Goal: Transaction & Acquisition: Download file/media

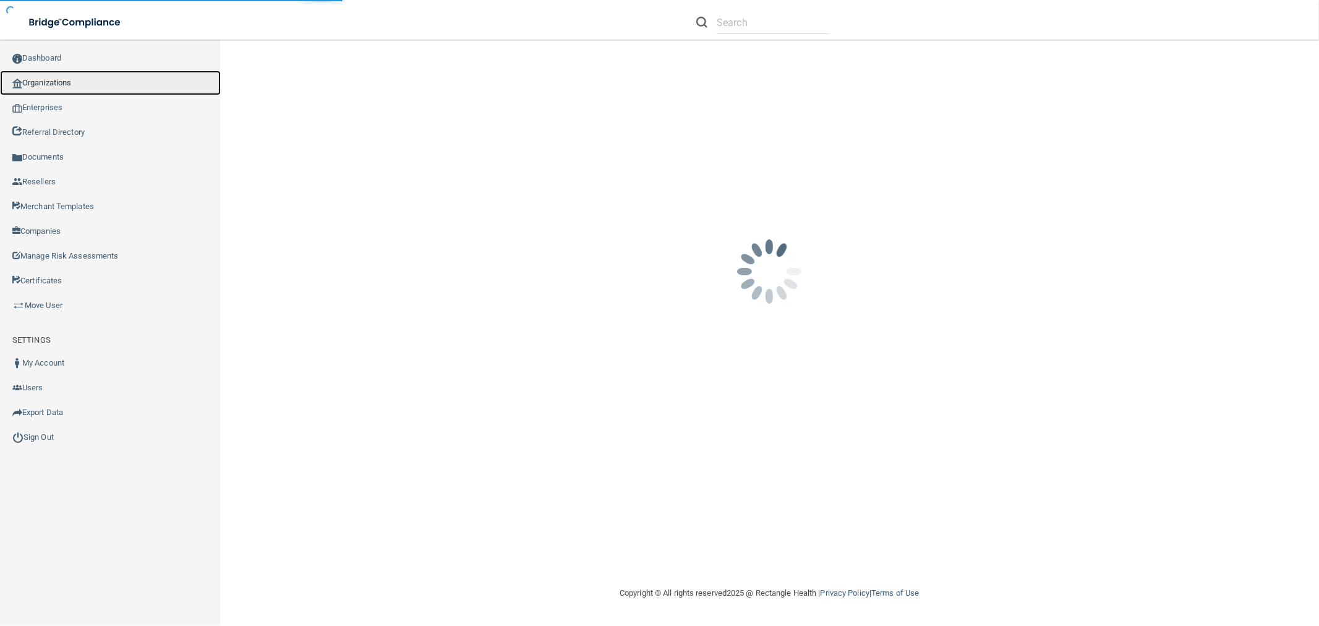
click at [72, 83] on link "Organizations" at bounding box center [110, 82] width 221 height 25
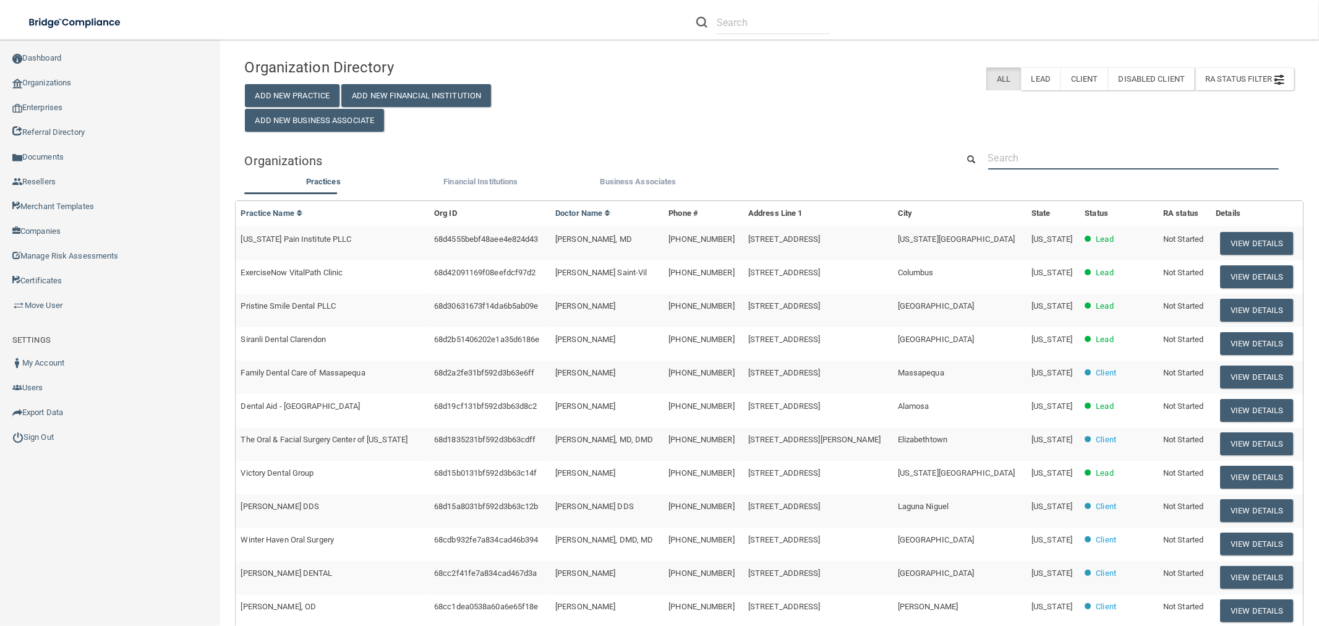
click at [1086, 158] on input "text" at bounding box center [1133, 158] width 291 height 23
paste input "Eagle Eye Care"
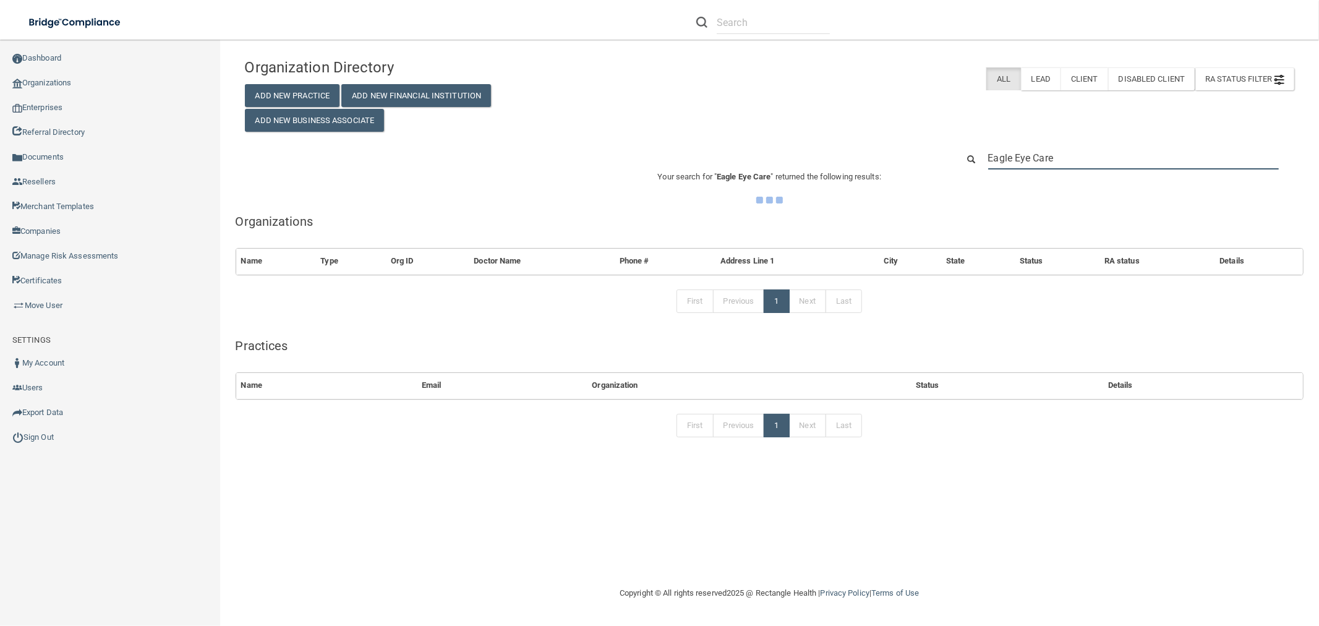
type input "Eagle Eye Care"
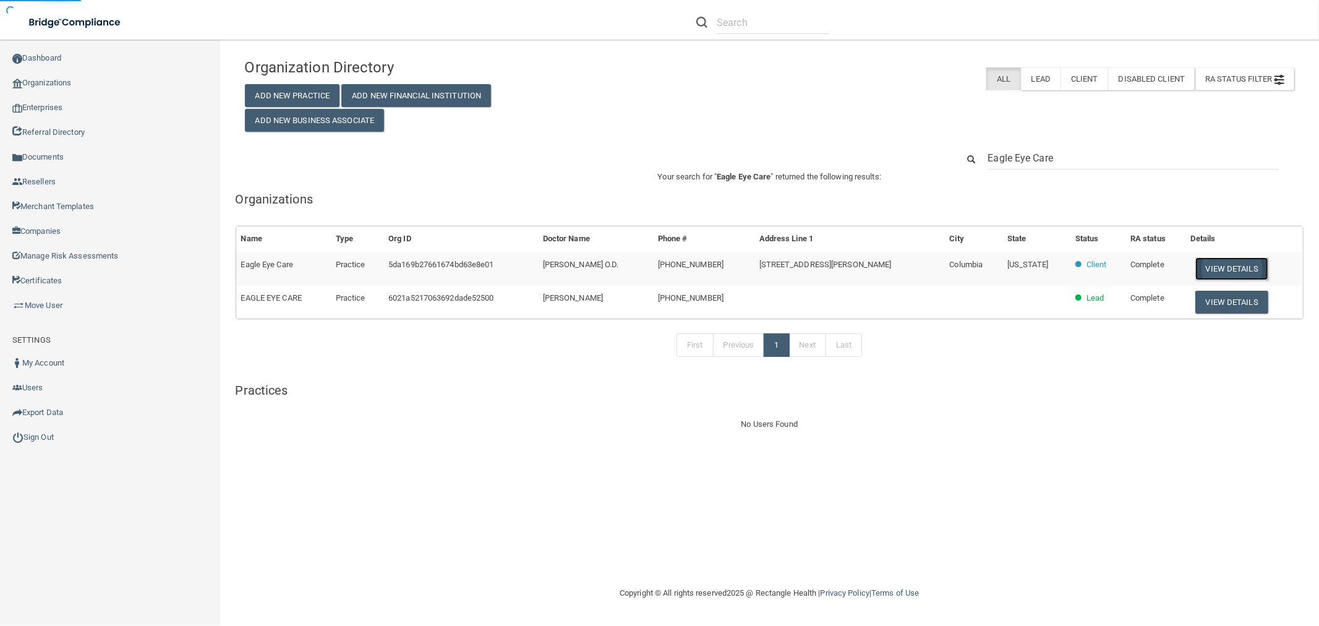
click at [1216, 268] on button "View Details" at bounding box center [1231, 268] width 73 height 23
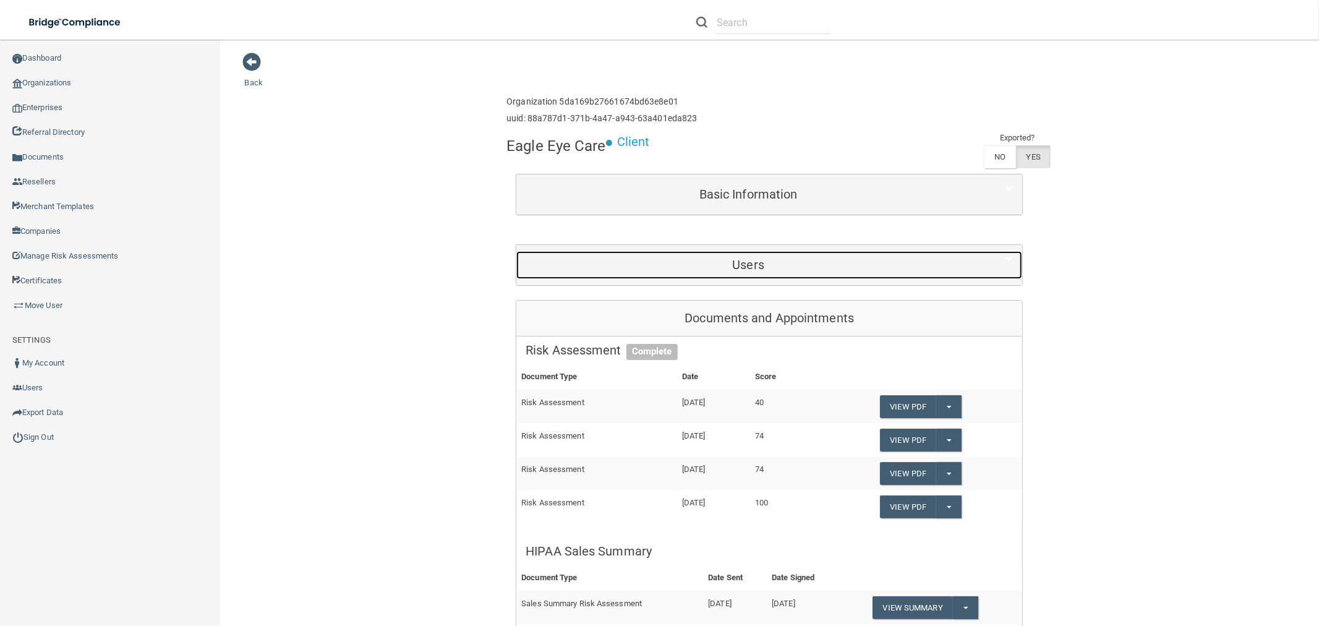
click at [744, 262] on h5 "Users" at bounding box center [748, 265] width 445 height 14
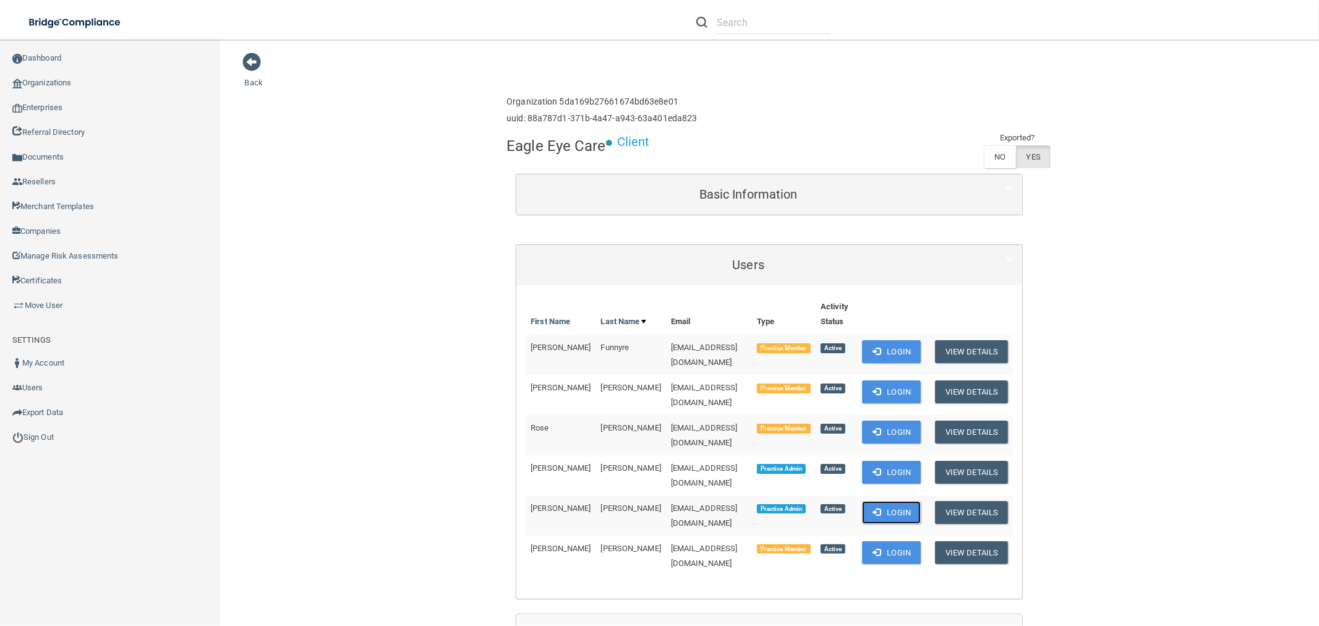
click at [889, 501] on button "Login" at bounding box center [891, 512] width 59 height 23
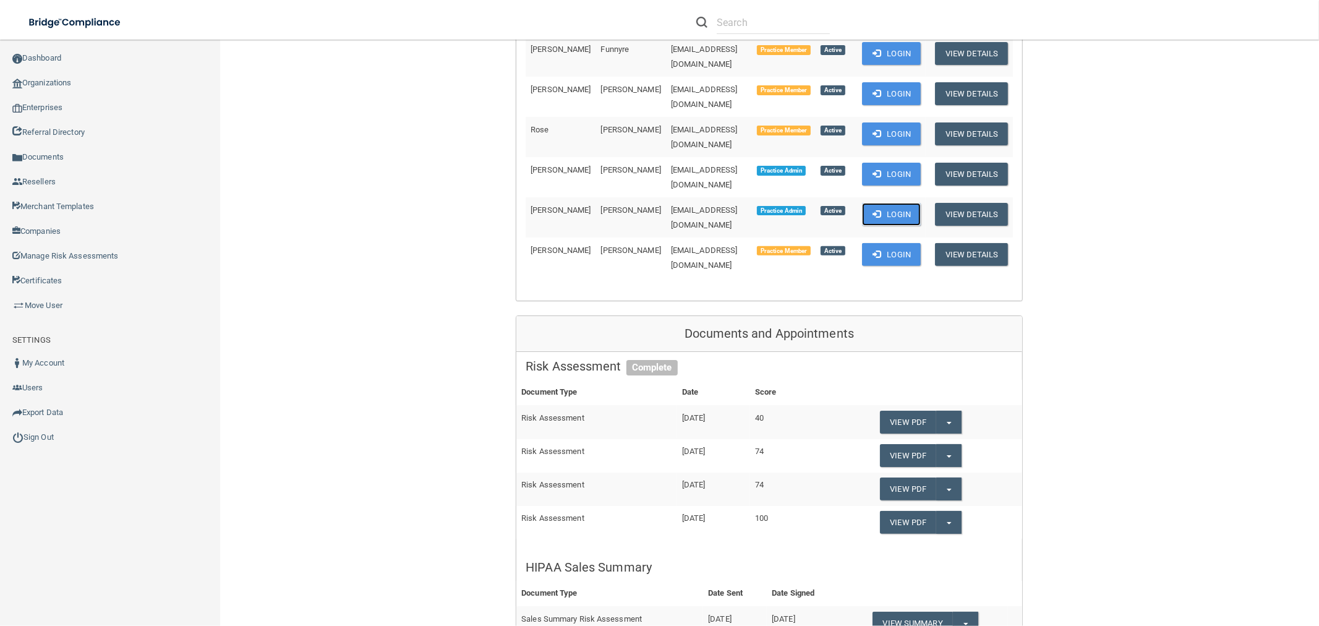
scroll to position [412, 0]
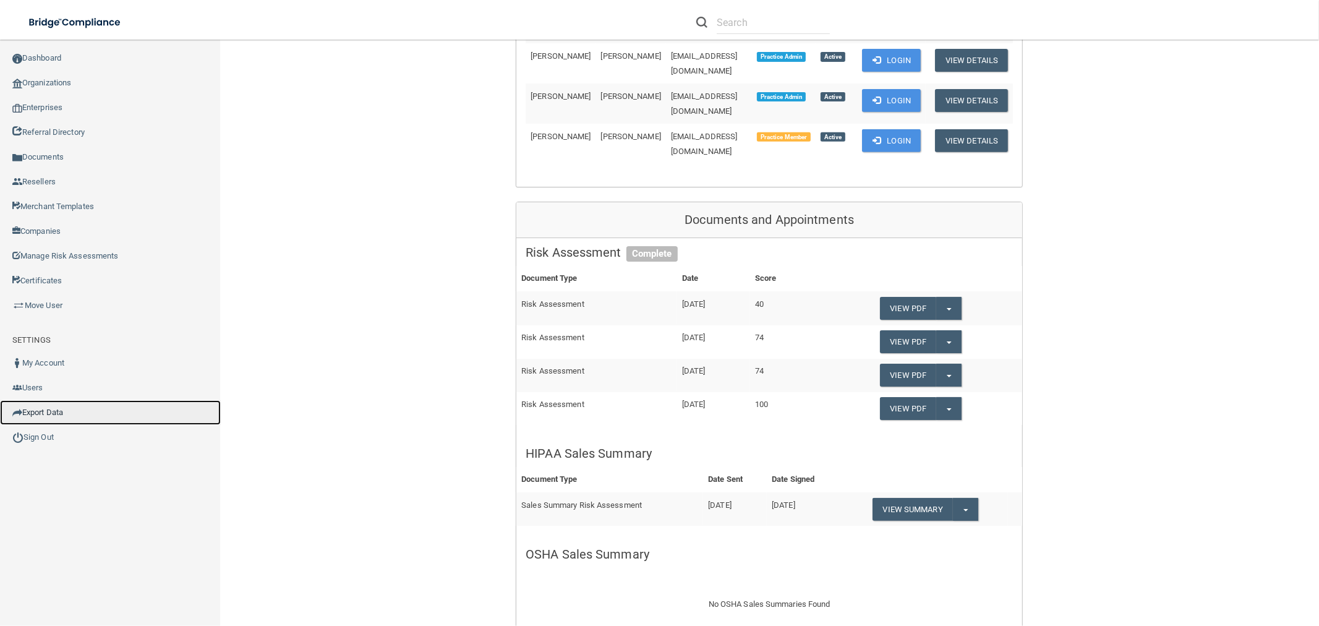
click at [59, 408] on link "Export Data" at bounding box center [110, 412] width 221 height 25
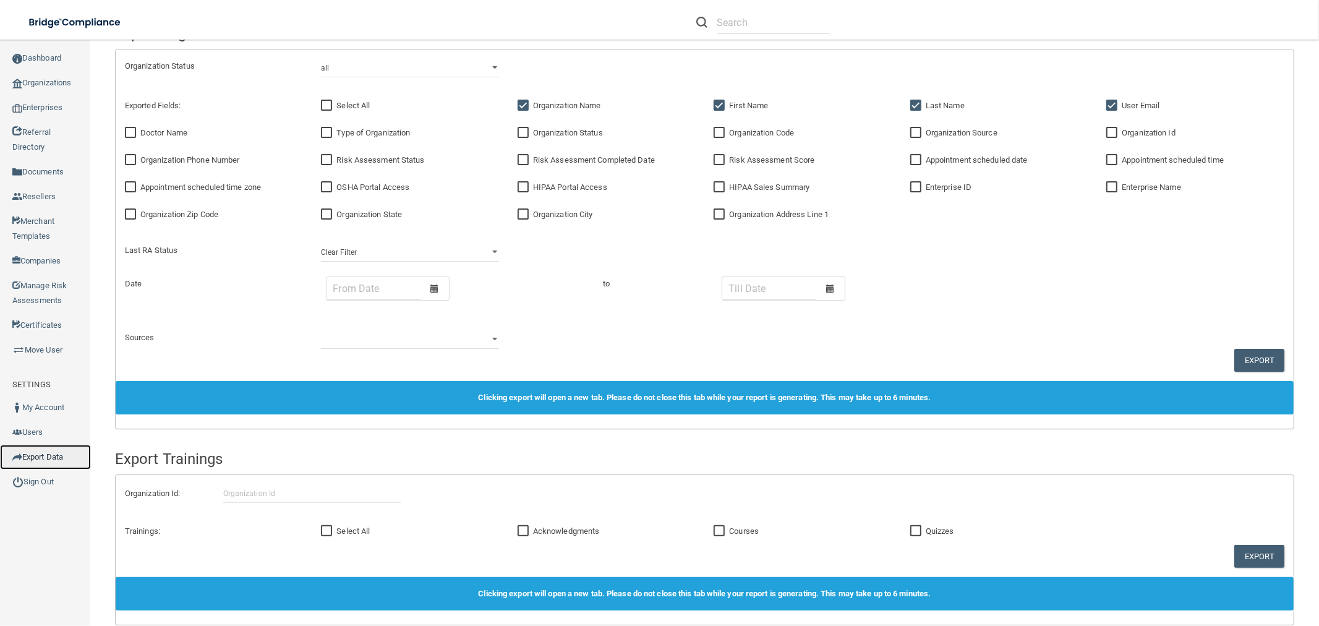
scroll to position [543, 0]
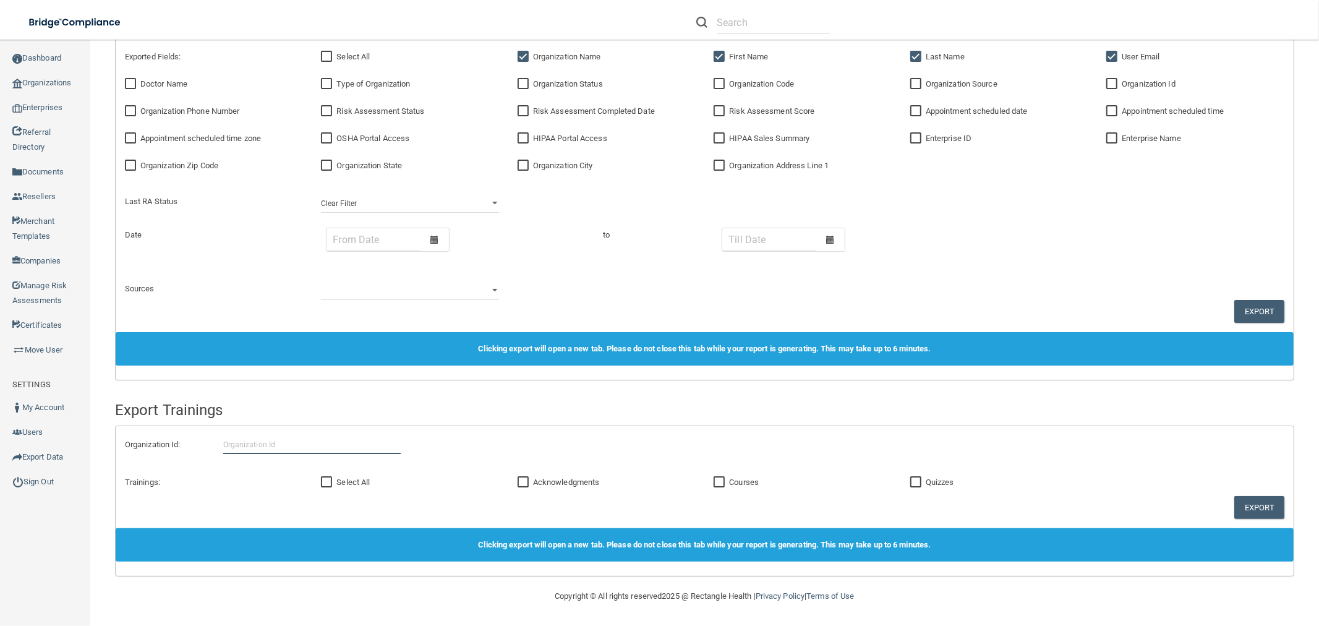
click at [280, 443] on input "text" at bounding box center [312, 444] width 178 height 19
paste input "5da169b27661674bd63e8e01"
type input "5da169b27661674bd63e8e01"
click at [323, 477] on input "Select All" at bounding box center [328, 482] width 14 height 10
checkbox input "true"
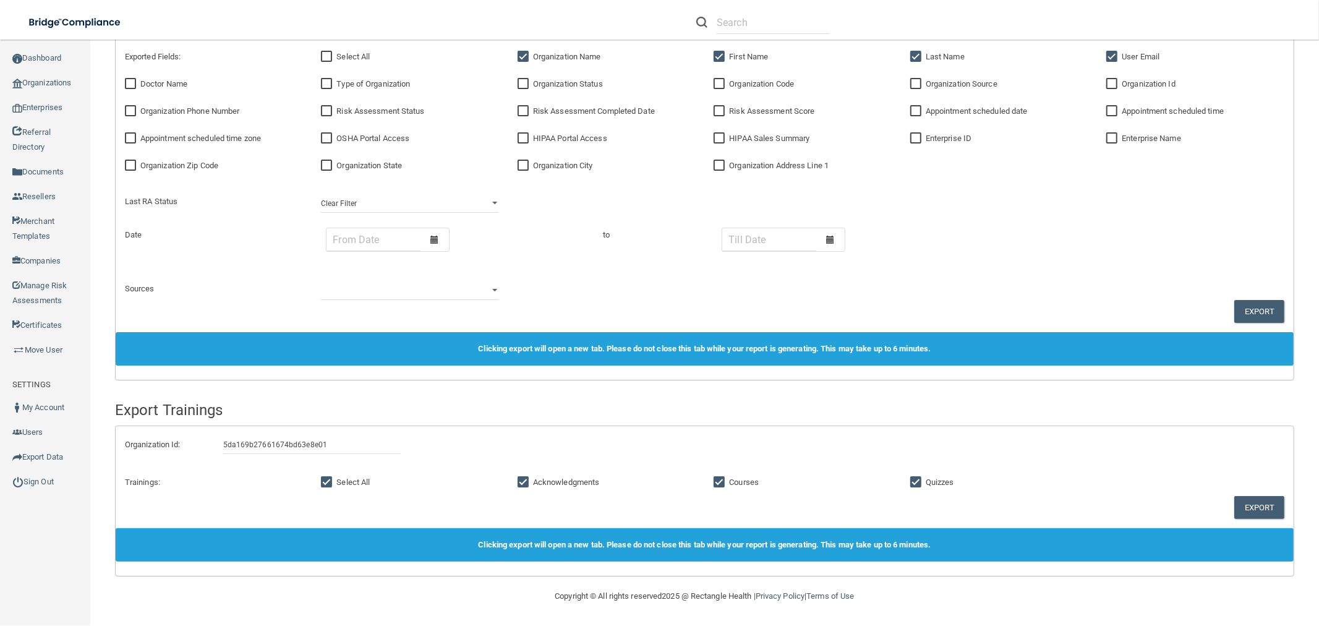
checkbox input "true"
click at [1258, 507] on button "Export" at bounding box center [1259, 507] width 50 height 23
click at [78, 83] on link "Organizations" at bounding box center [45, 82] width 91 height 25
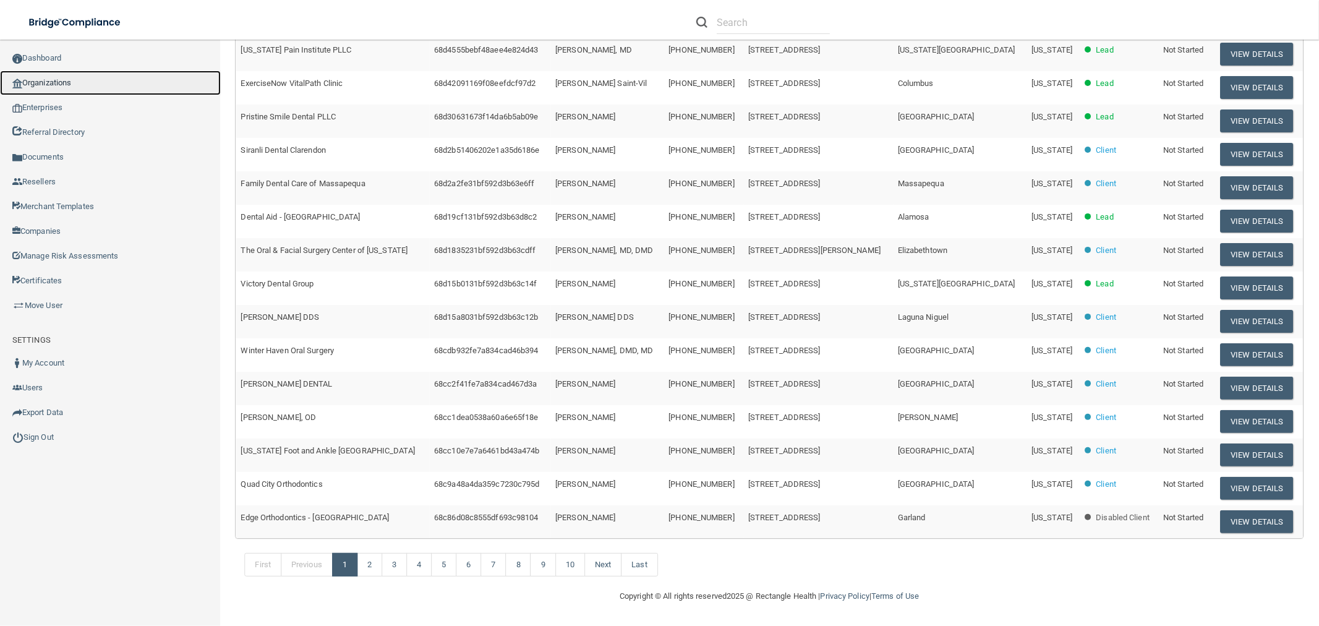
scroll to position [190, 0]
click at [127, 83] on link "Organizations" at bounding box center [110, 82] width 221 height 25
click at [61, 82] on link "Organizations" at bounding box center [110, 82] width 221 height 25
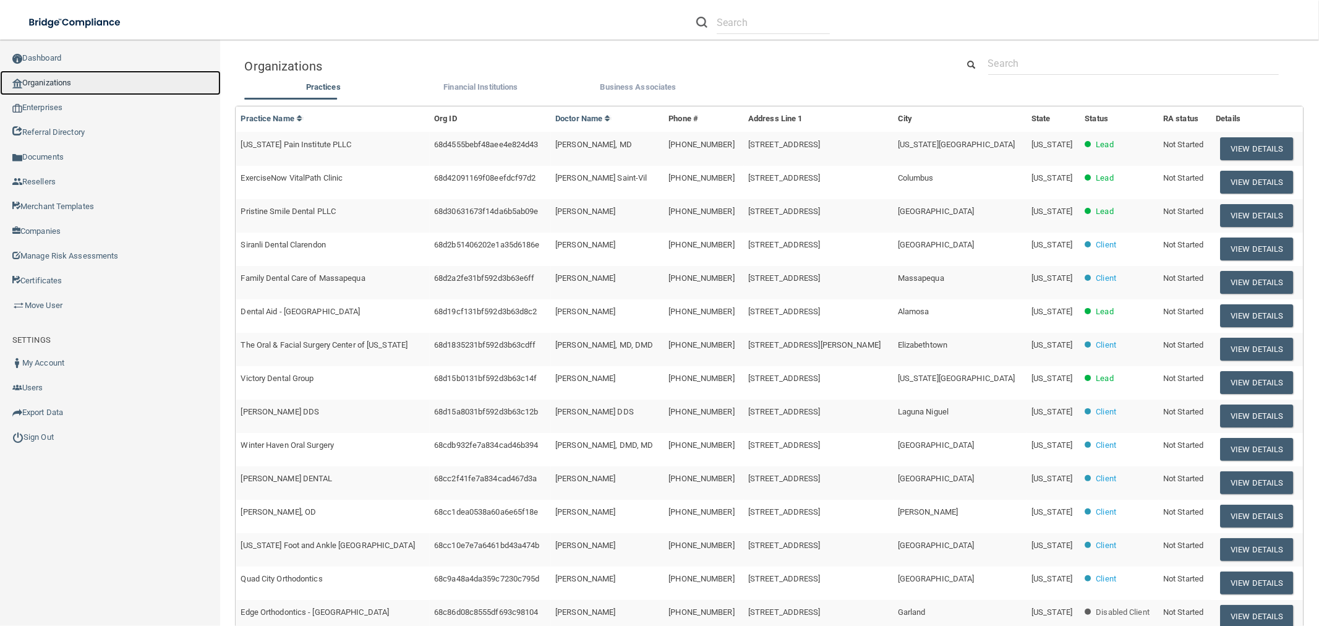
scroll to position [0, 0]
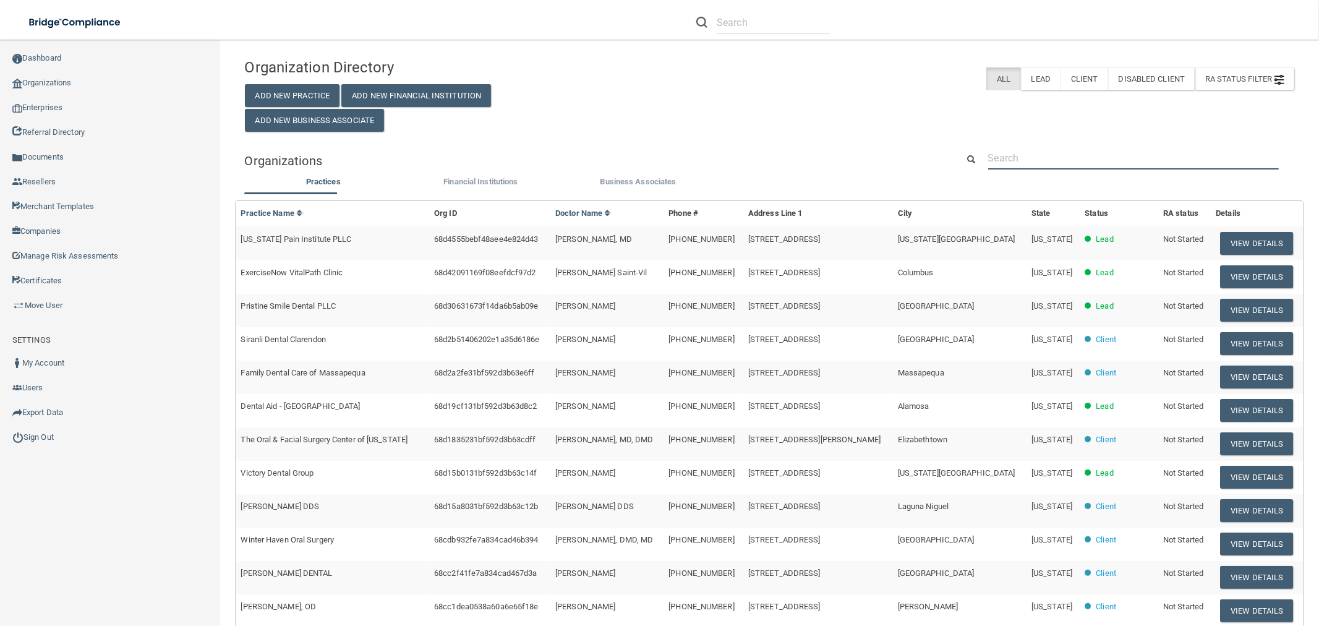
click at [1023, 151] on input "text" at bounding box center [1133, 158] width 291 height 23
paste input "Eagle Eye Care"
type input "Eagle Eye Care"
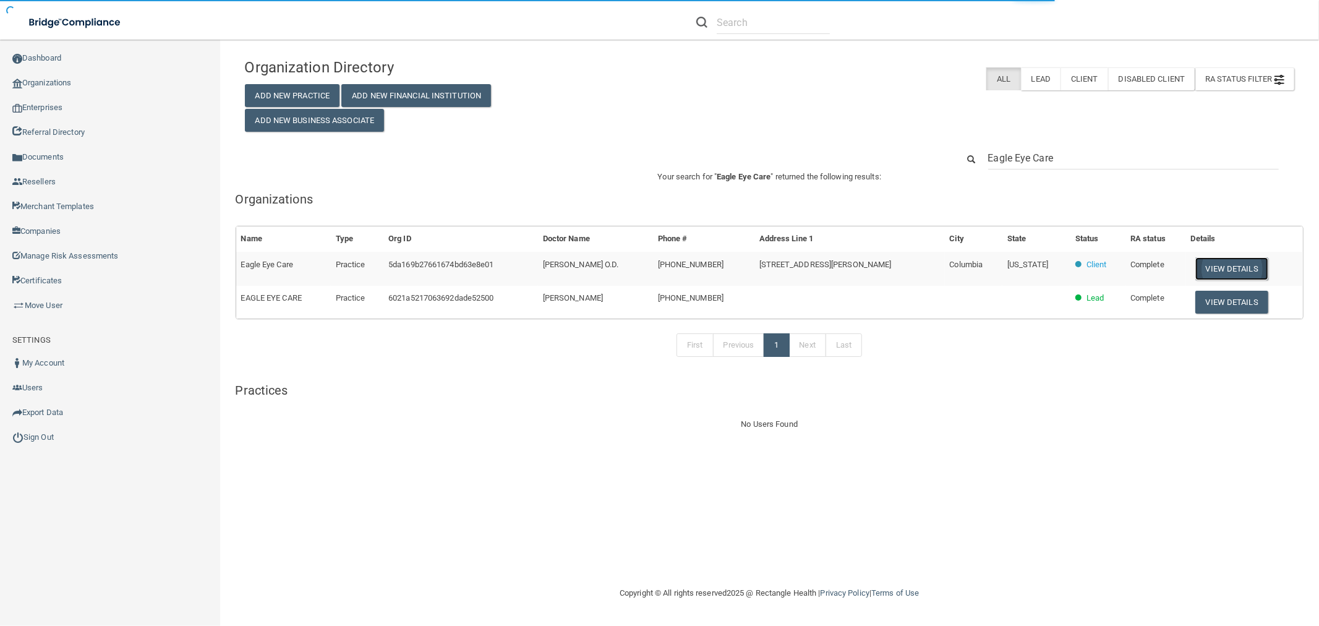
click at [1231, 269] on button "View Details" at bounding box center [1231, 268] width 73 height 23
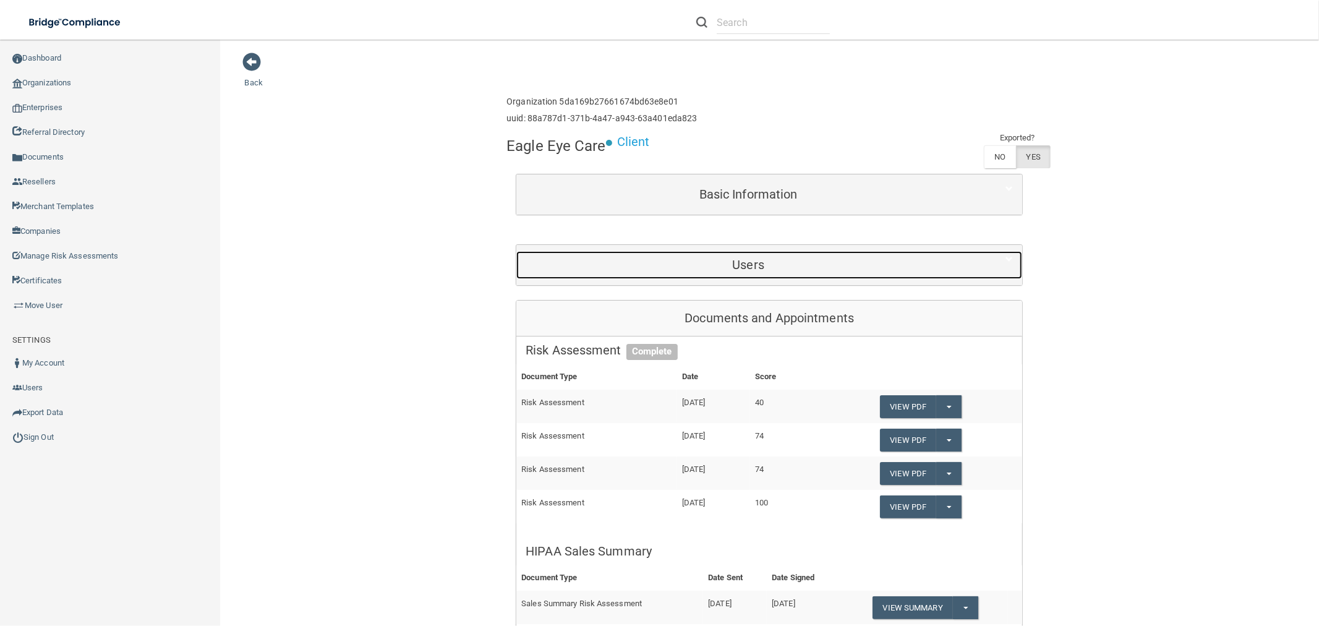
click at [762, 268] on h5 "Users" at bounding box center [748, 265] width 445 height 14
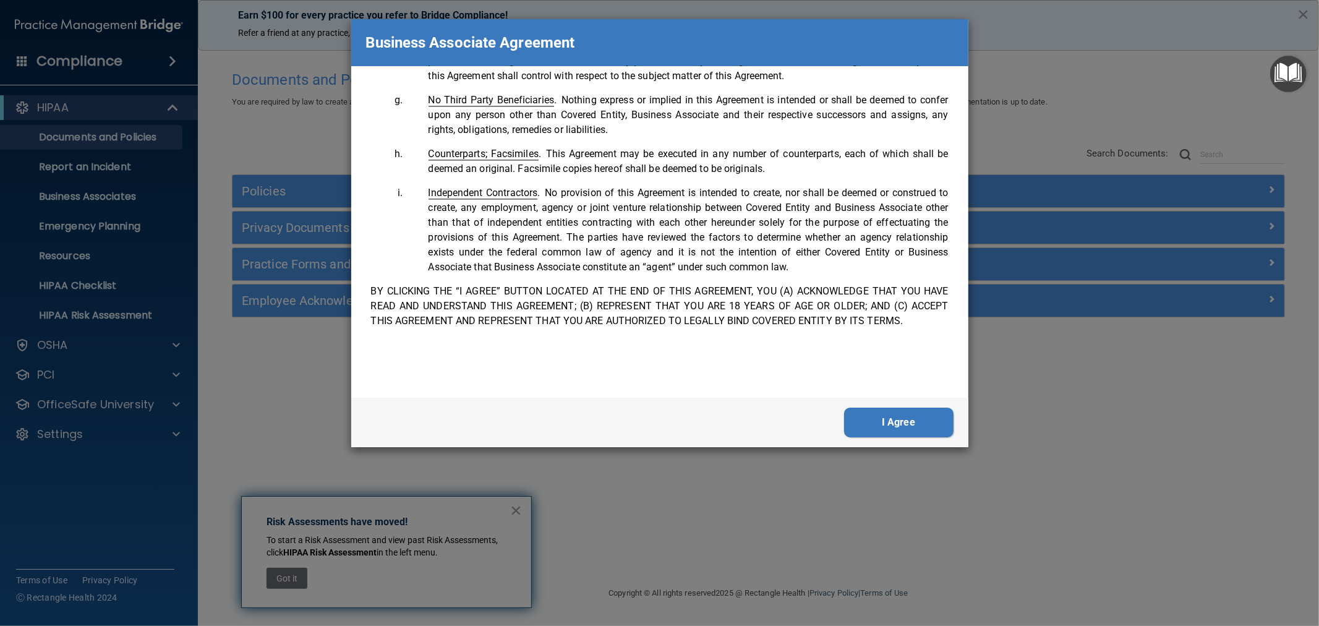
scroll to position [2535, 0]
click at [903, 427] on button "I Agree" at bounding box center [898, 422] width 109 height 30
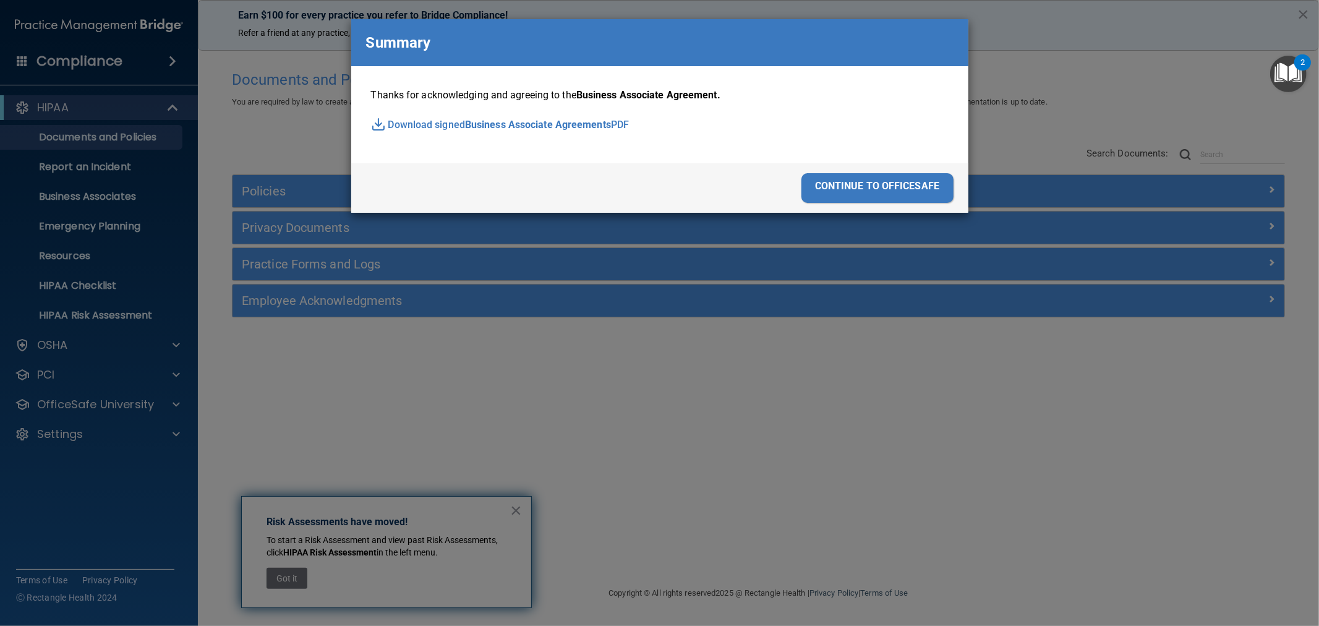
click at [872, 183] on div "continue to officesafe" at bounding box center [877, 188] width 152 height 30
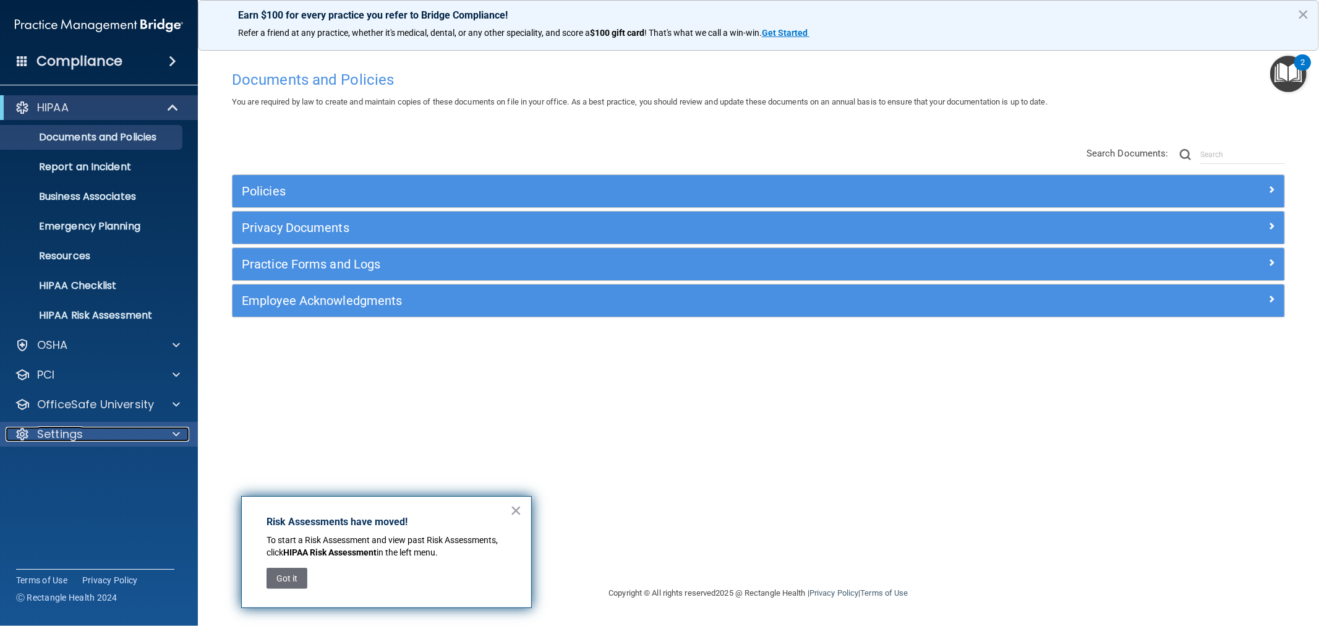
click at [102, 435] on div "Settings" at bounding box center [82, 434] width 153 height 15
click at [69, 492] on p "My Users" at bounding box center [92, 493] width 169 height 12
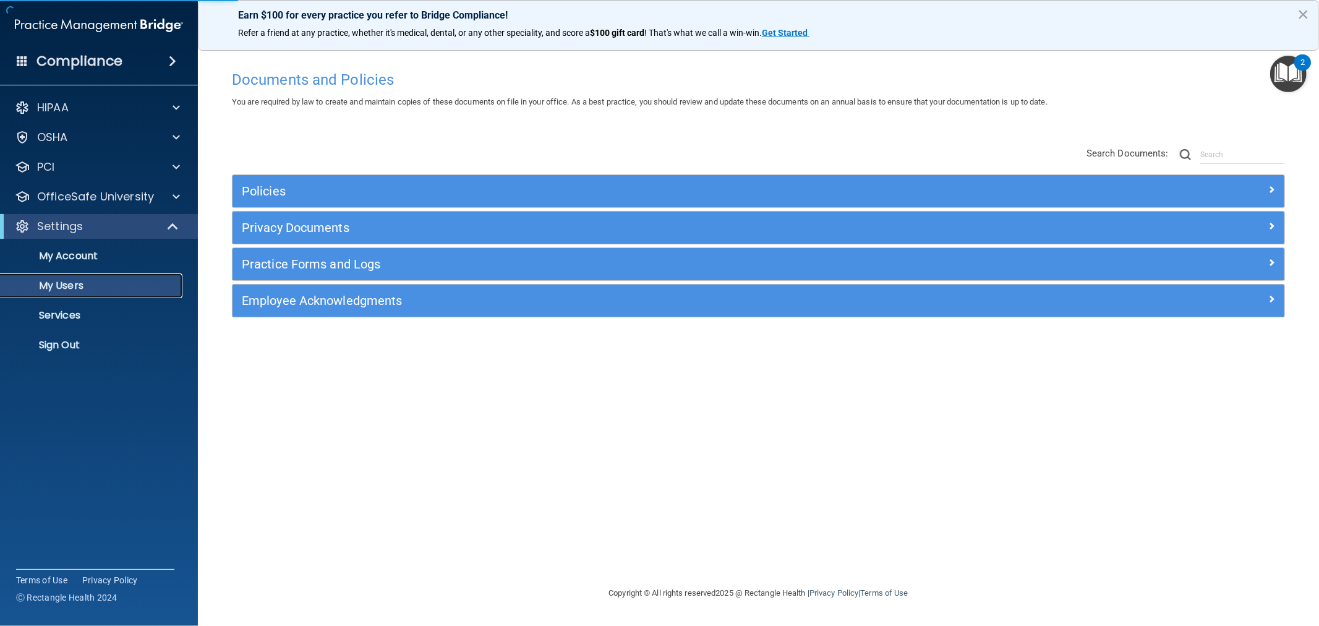
select select "20"
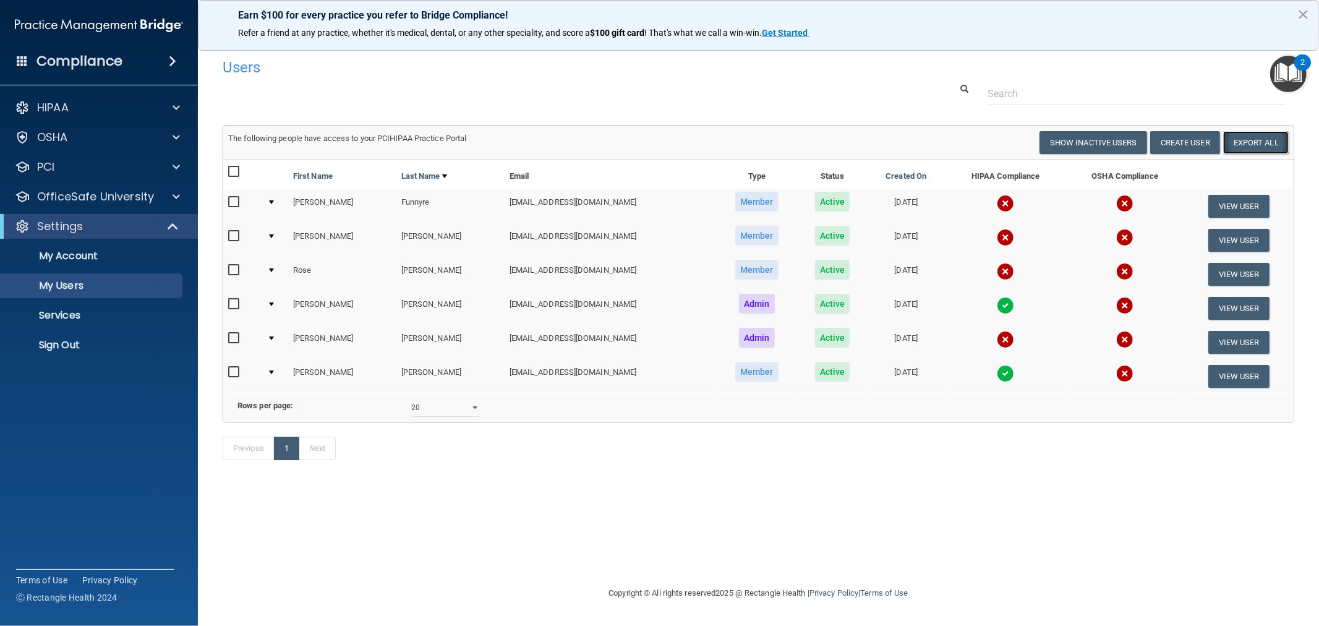
click at [1256, 143] on link "Export All" at bounding box center [1256, 142] width 66 height 23
click at [84, 346] on p "Sign Out" at bounding box center [92, 345] width 169 height 12
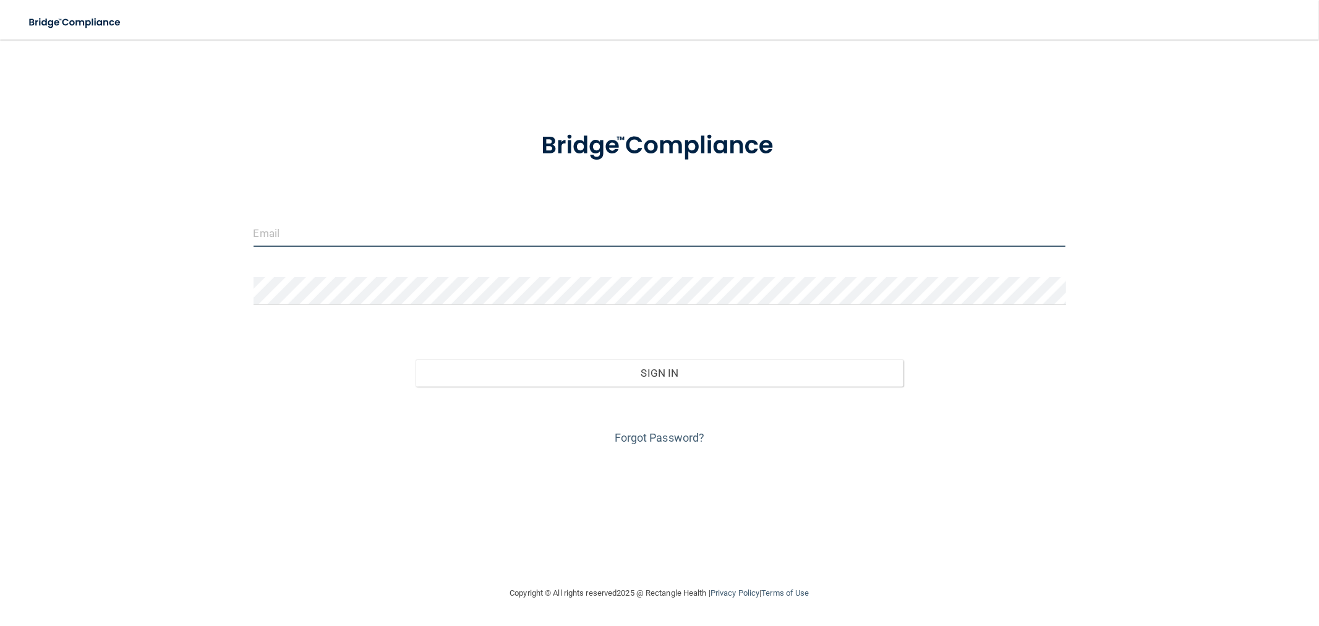
type input "[EMAIL_ADDRESS][DOMAIN_NAME]"
